Goal: Go to known website: Access a specific website the user already knows

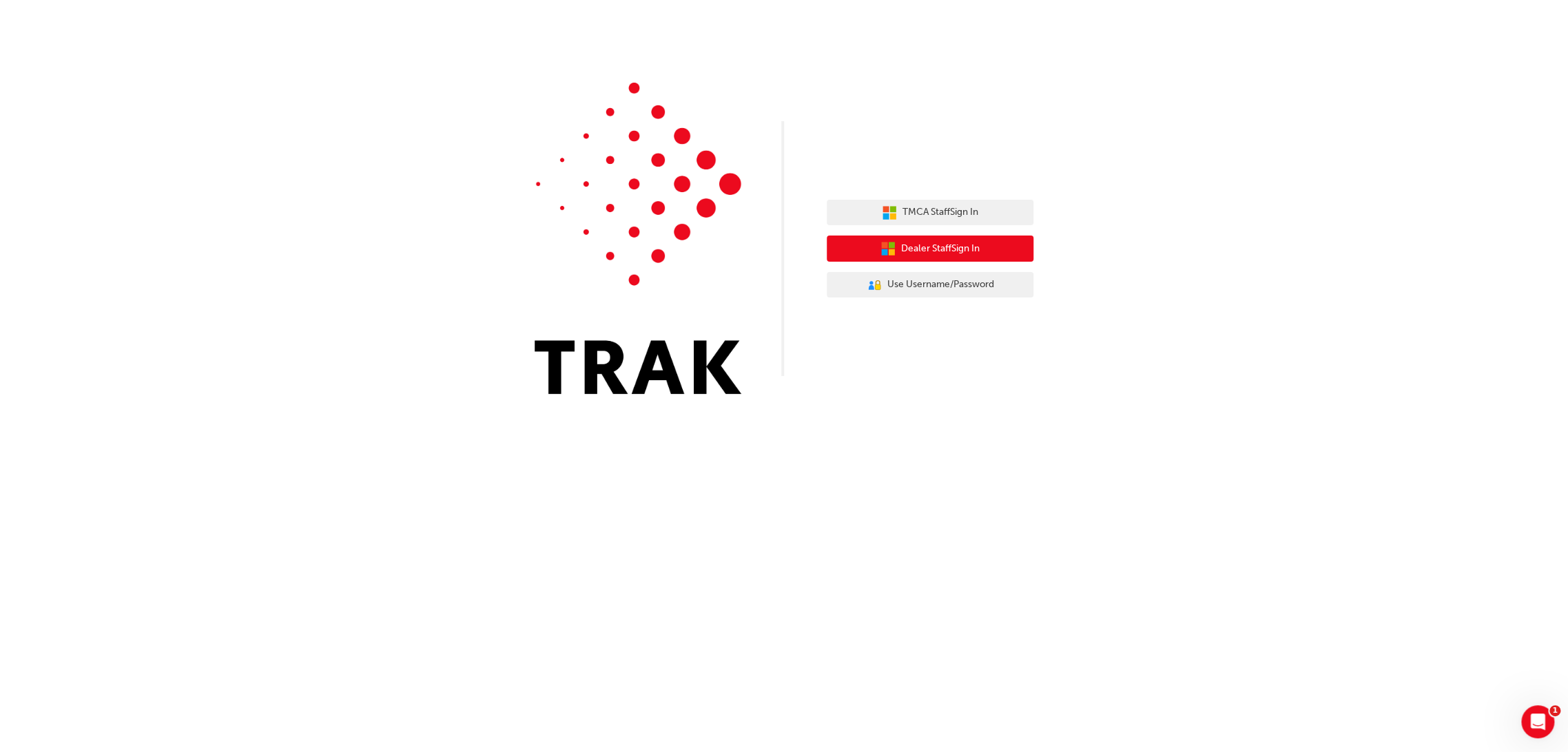
click at [906, 244] on span "Dealer Staff Sign In" at bounding box center [940, 249] width 78 height 16
